Goal: Task Accomplishment & Management: Manage account settings

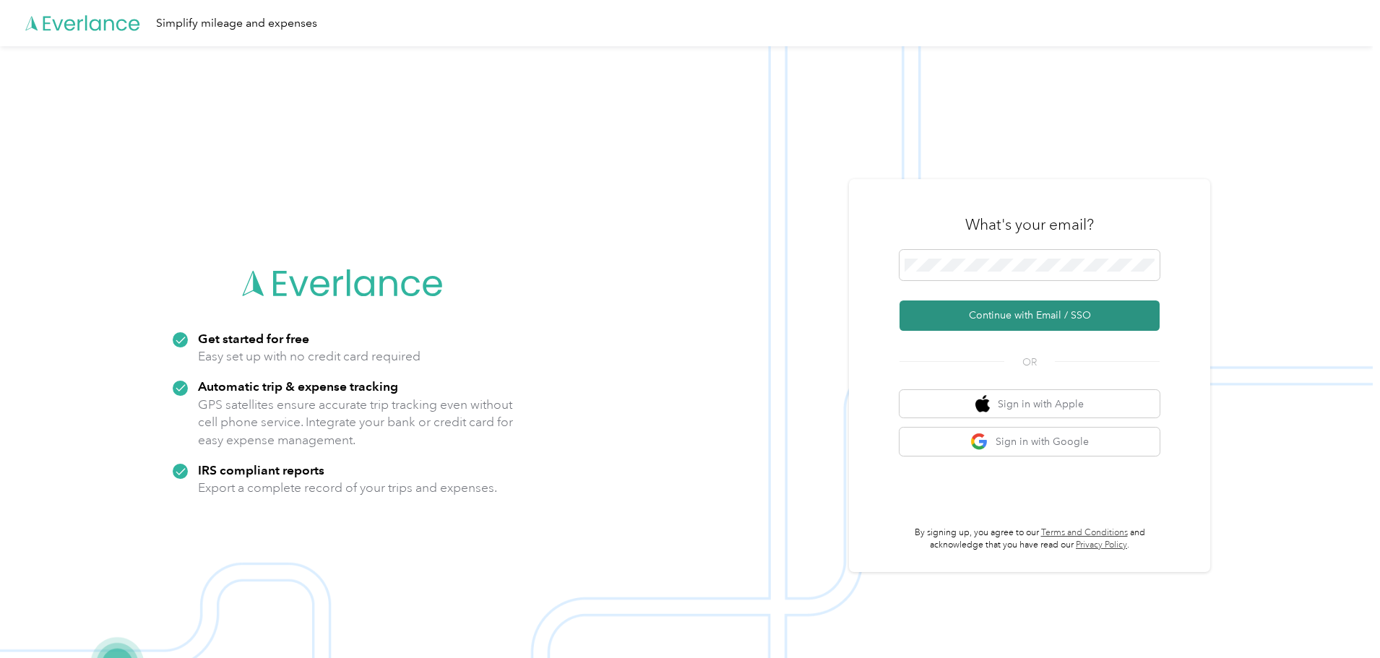
click at [1037, 316] on button "Continue with Email / SSO" at bounding box center [1030, 316] width 260 height 30
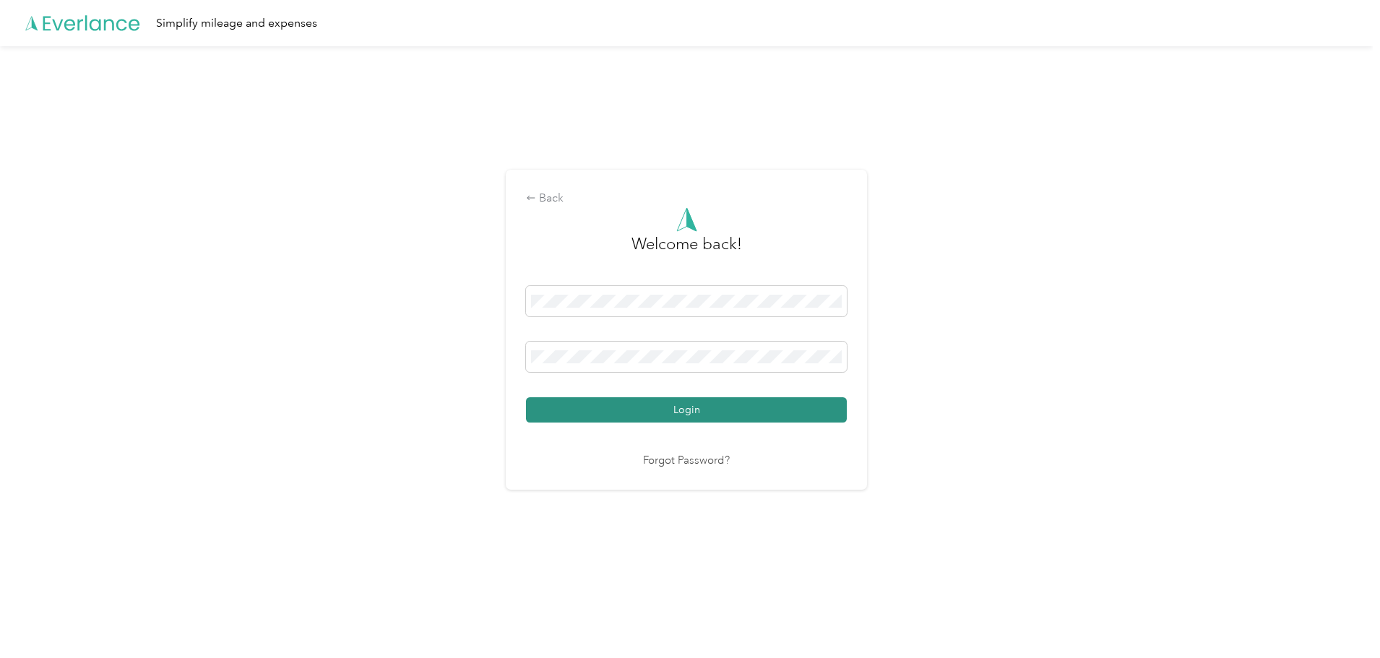
click at [725, 411] on button "Login" at bounding box center [686, 409] width 321 height 25
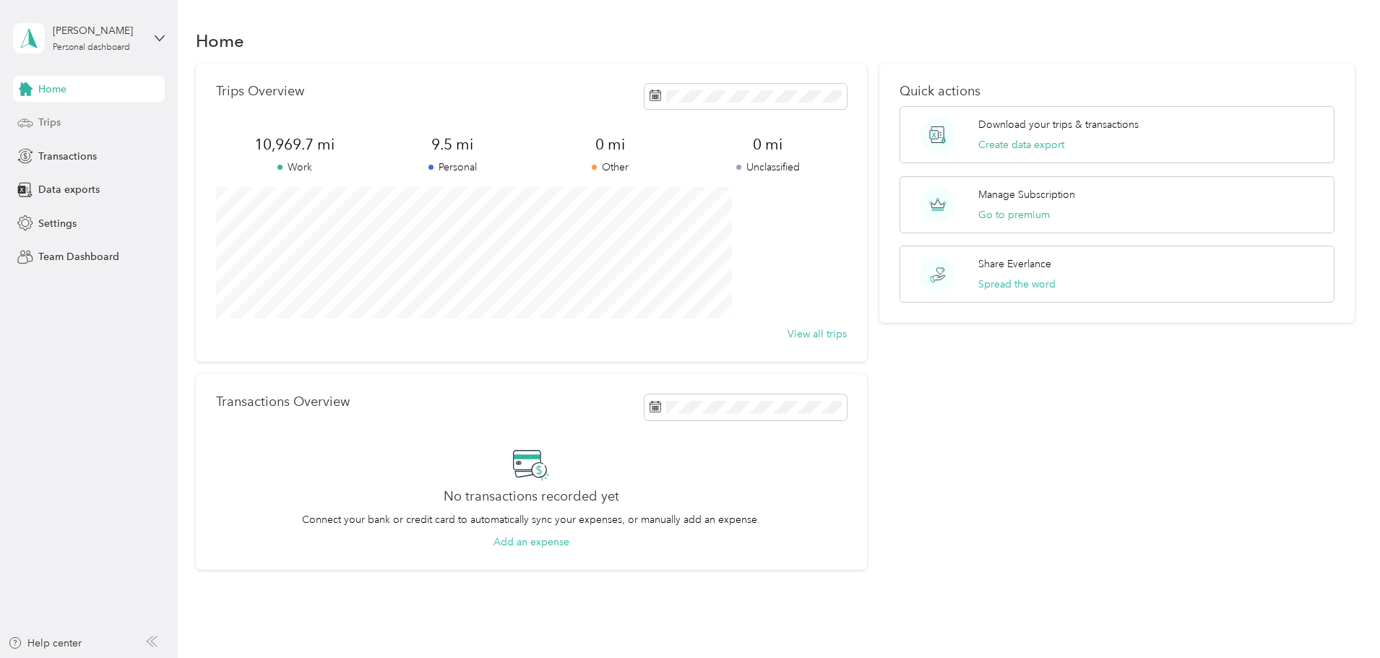
click at [49, 127] on span "Trips" at bounding box center [49, 122] width 22 height 15
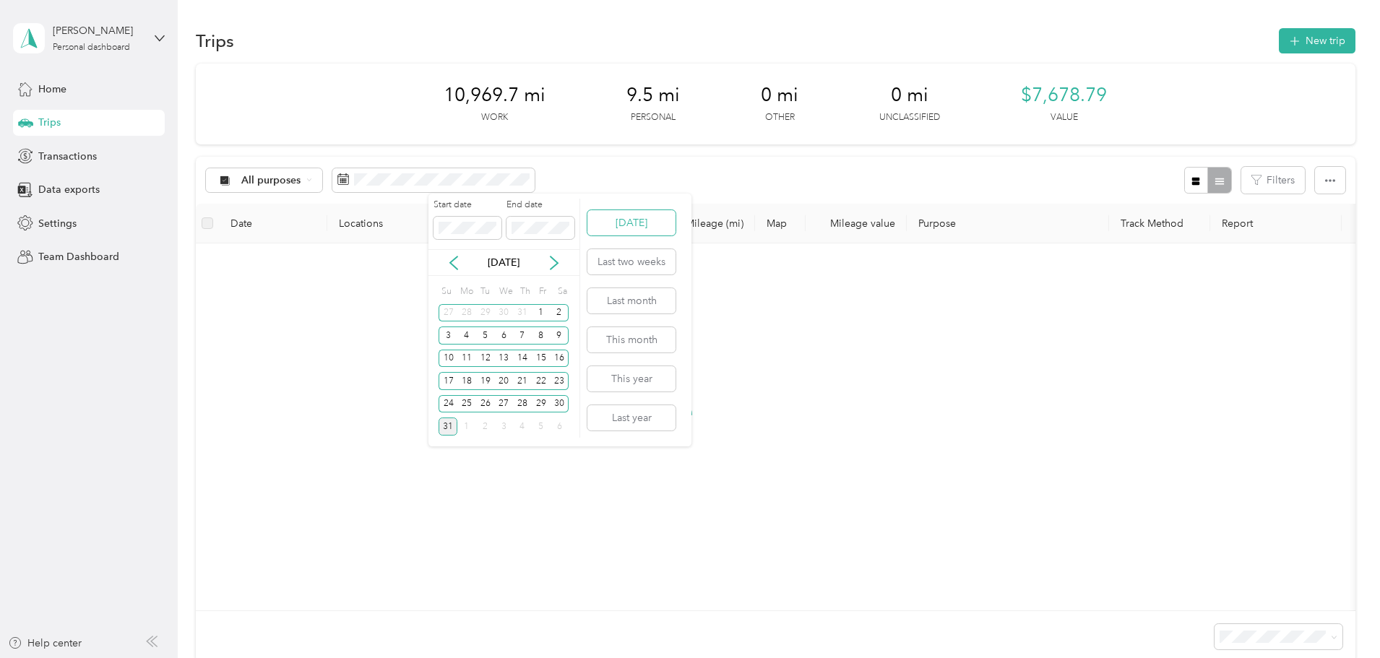
click at [623, 220] on button "[DATE]" at bounding box center [631, 222] width 88 height 25
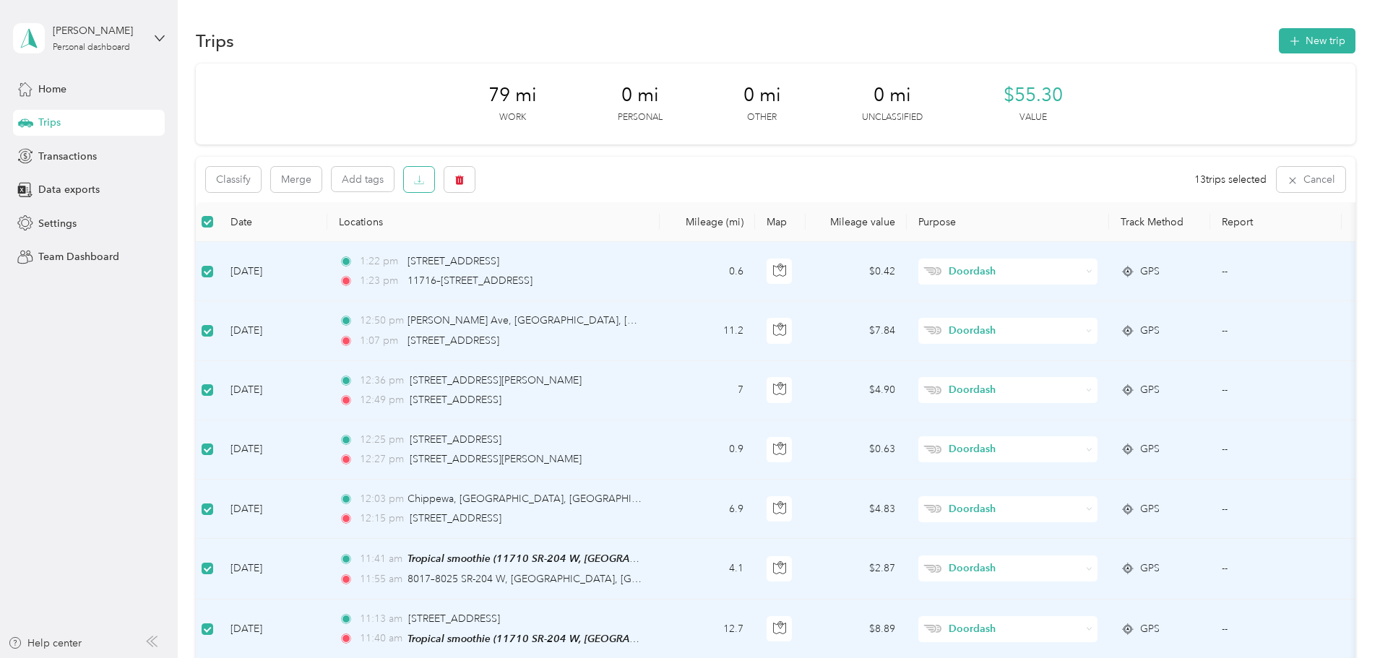
click at [434, 184] on button "button" at bounding box center [419, 179] width 30 height 25
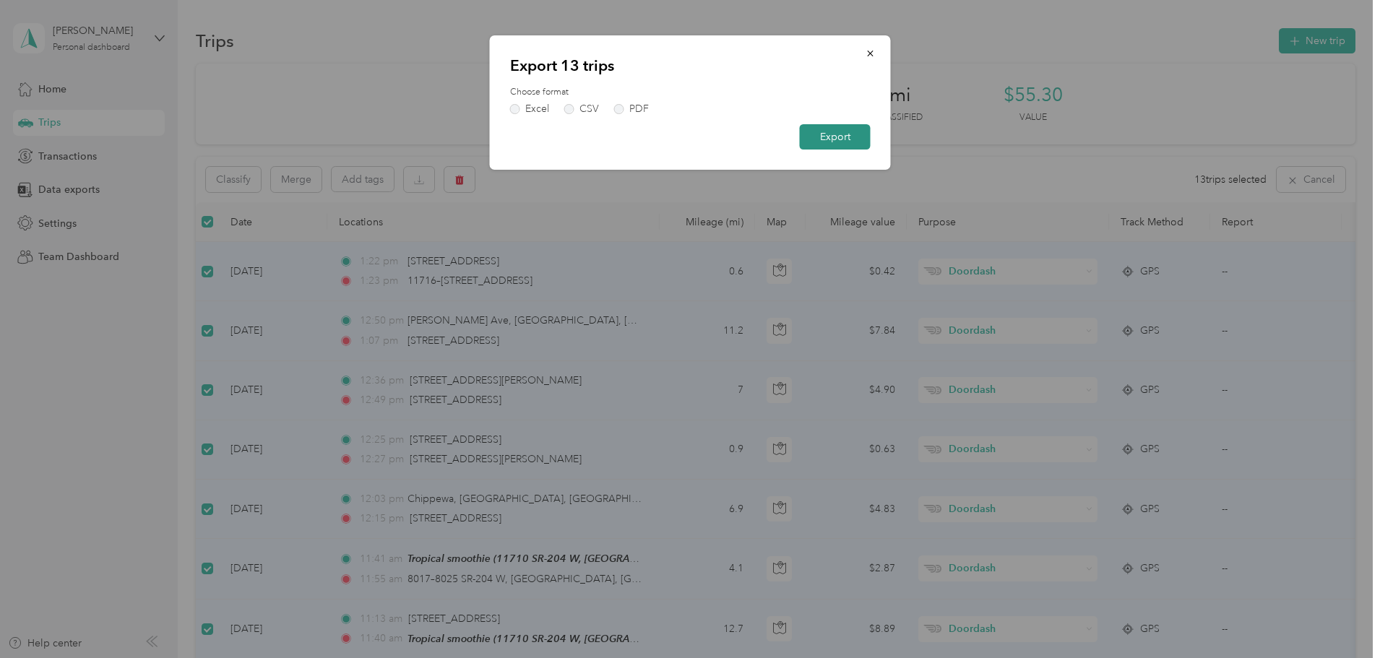
click at [832, 140] on button "Export" at bounding box center [835, 136] width 71 height 25
